Goal: Find specific page/section

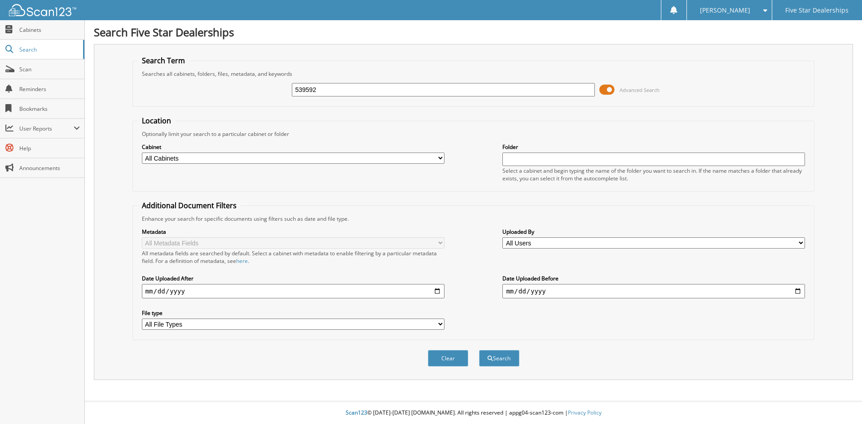
type input "539592"
click at [479, 350] on button "Search" at bounding box center [499, 358] width 40 height 17
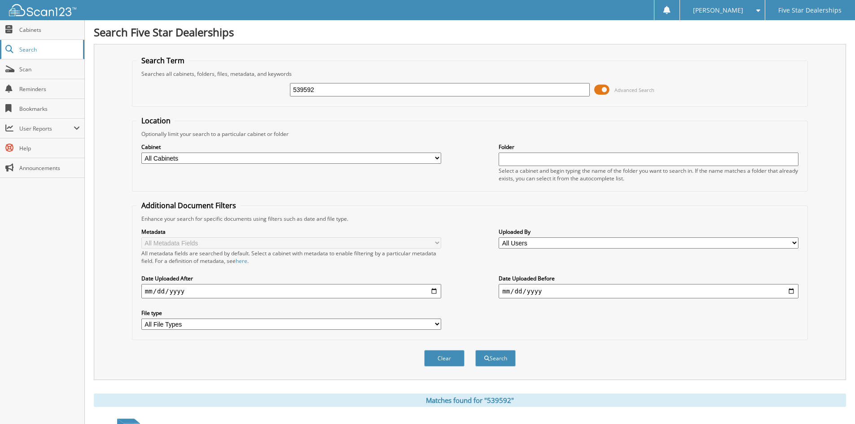
click at [38, 51] on span "Search" at bounding box center [48, 50] width 59 height 8
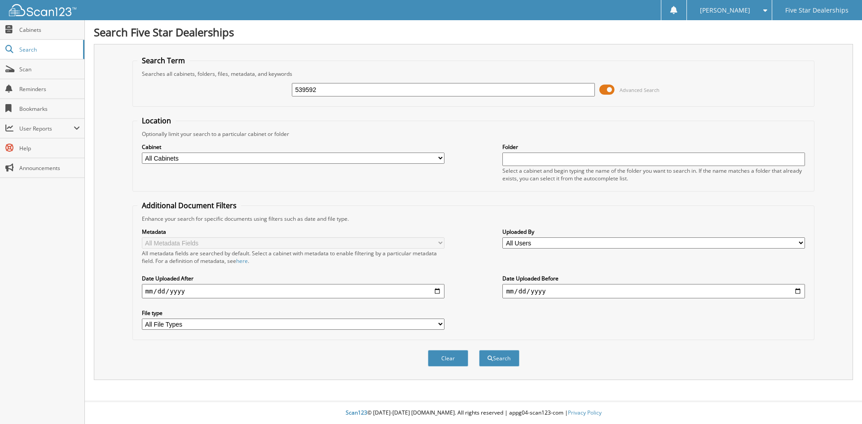
type input "539592"
click at [479, 350] on button "Search" at bounding box center [499, 358] width 40 height 17
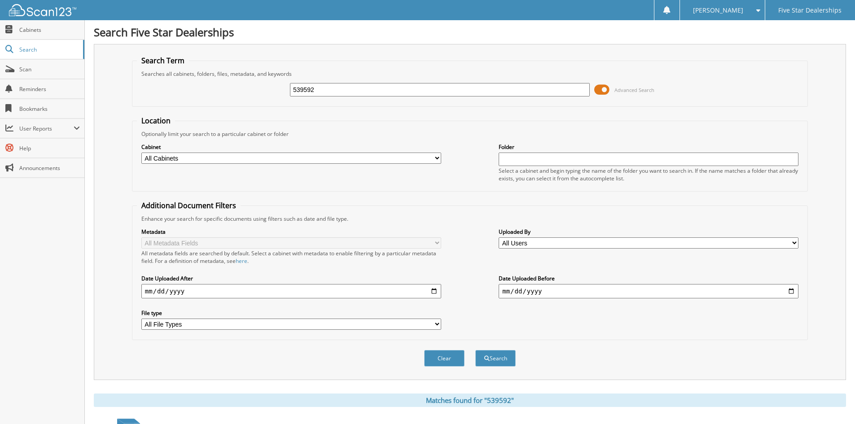
drag, startPoint x: 325, startPoint y: 88, endPoint x: 270, endPoint y: 90, distance: 55.2
click at [270, 90] on div "539592 Advanced Search" at bounding box center [470, 90] width 666 height 24
type input "13595"
click at [475, 350] on button "Search" at bounding box center [495, 358] width 40 height 17
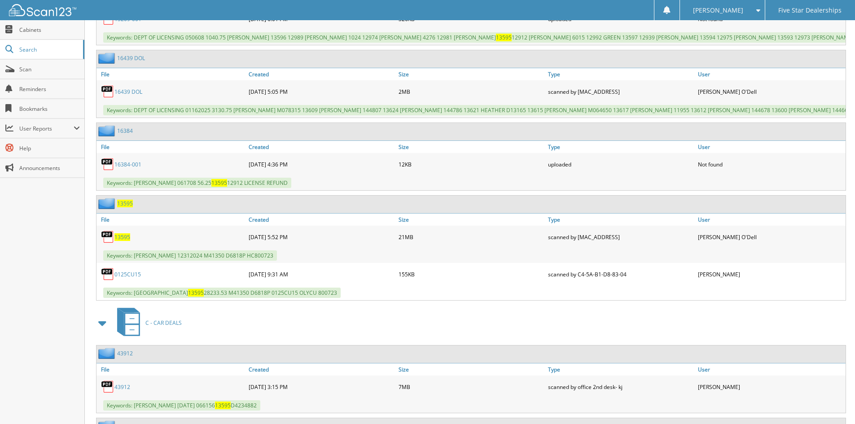
scroll to position [4936, 0]
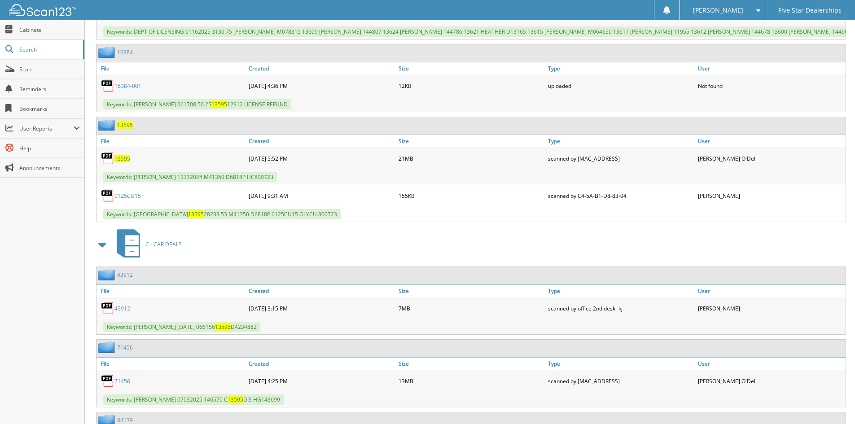
click at [116, 162] on span "13595" at bounding box center [122, 159] width 16 height 8
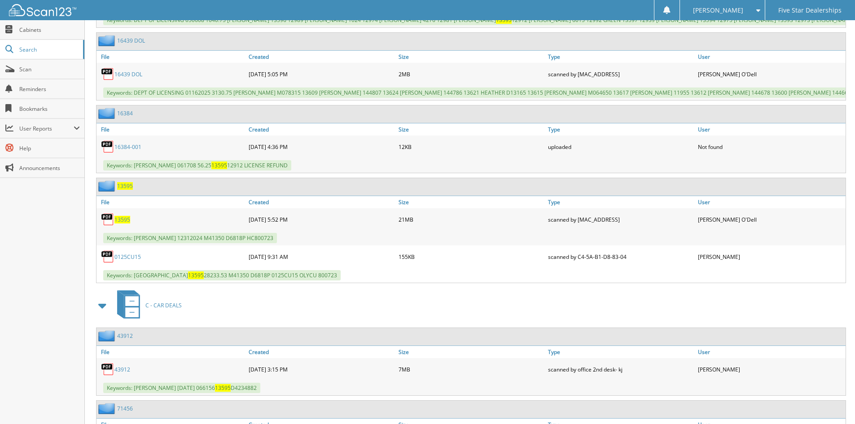
scroll to position [4847, 0]
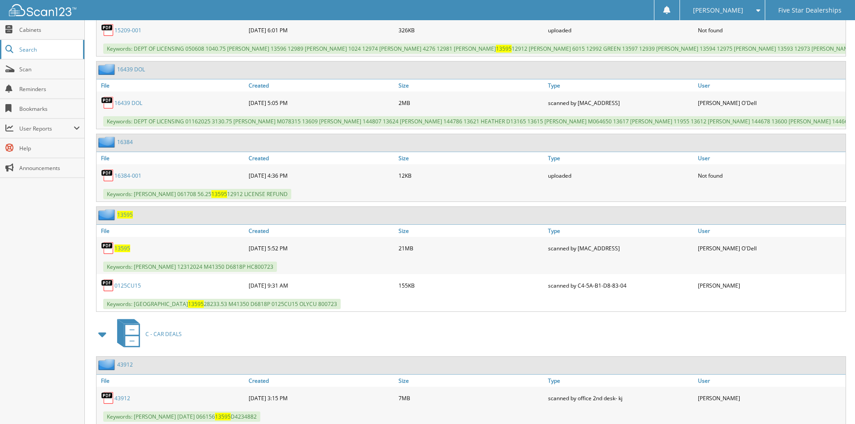
click at [51, 49] on span "Search" at bounding box center [48, 50] width 59 height 8
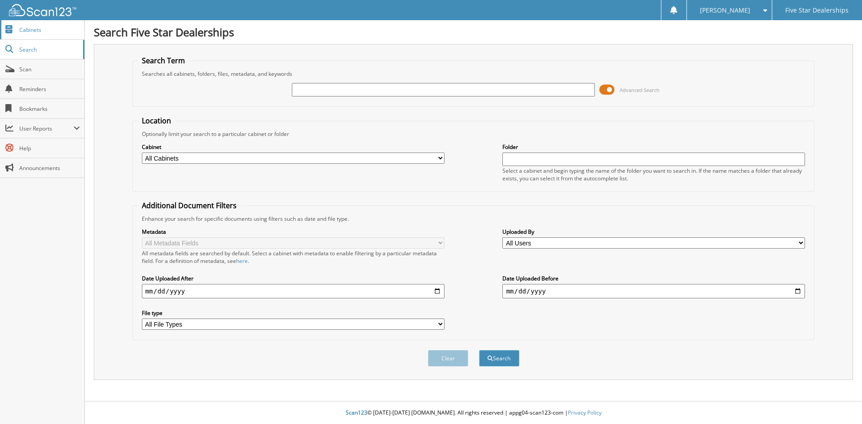
click at [45, 32] on span "Cabinets" at bounding box center [49, 30] width 61 height 8
type input "12974"
click at [479, 350] on button "Search" at bounding box center [499, 358] width 40 height 17
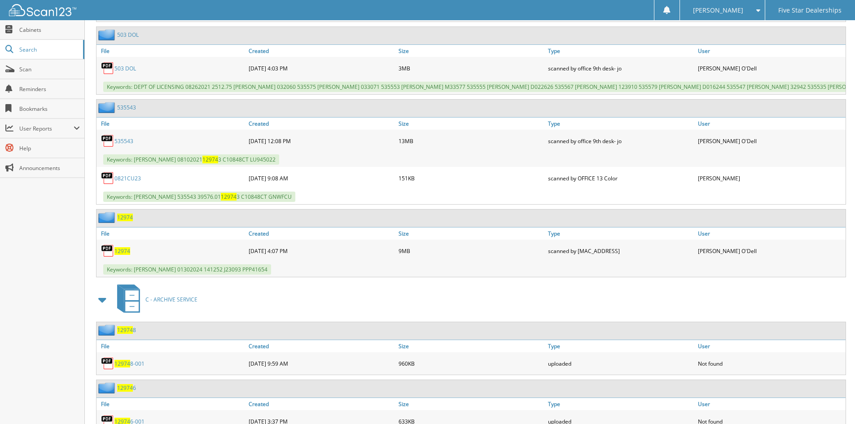
scroll to position [2782, 0]
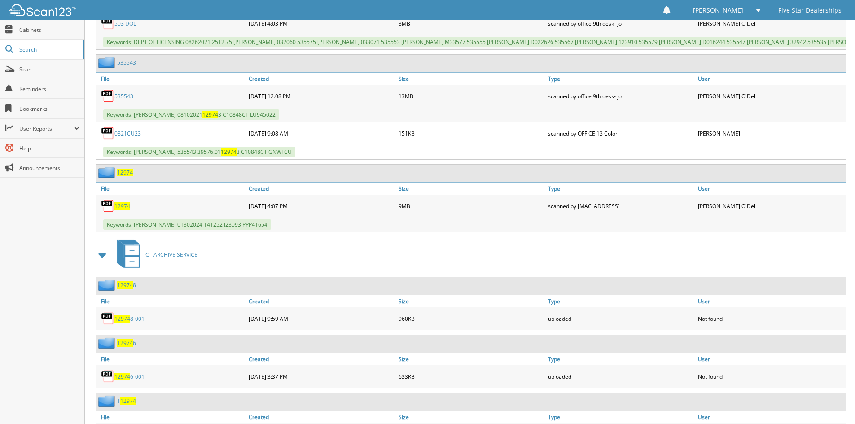
click at [111, 213] on img at bounding box center [107, 205] width 13 height 13
click at [107, 213] on img at bounding box center [107, 205] width 13 height 13
click at [123, 210] on span "12974" at bounding box center [122, 206] width 16 height 8
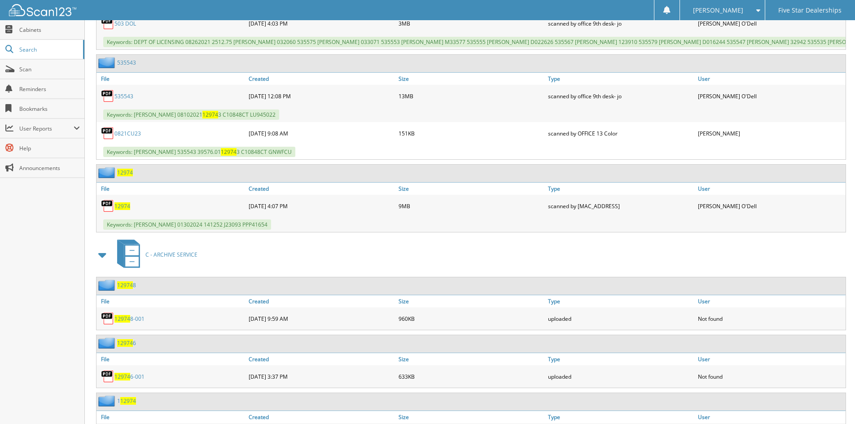
click at [123, 210] on span "12974" at bounding box center [122, 206] width 16 height 8
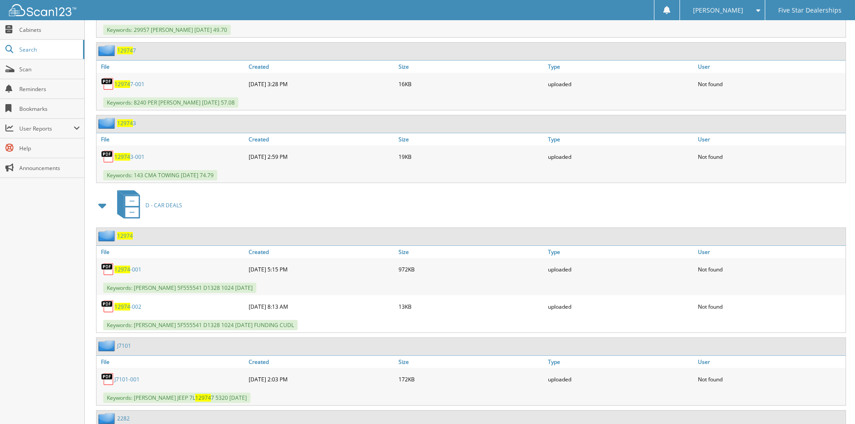
scroll to position [1301, 0]
